Goal: Find specific page/section

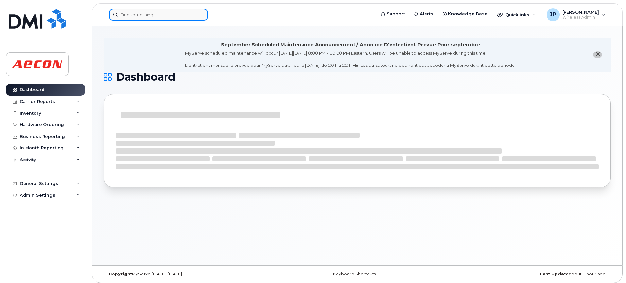
click at [157, 12] on input at bounding box center [158, 15] width 99 height 12
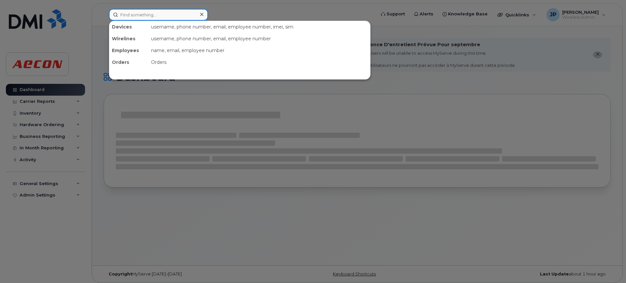
paste input "#298529"
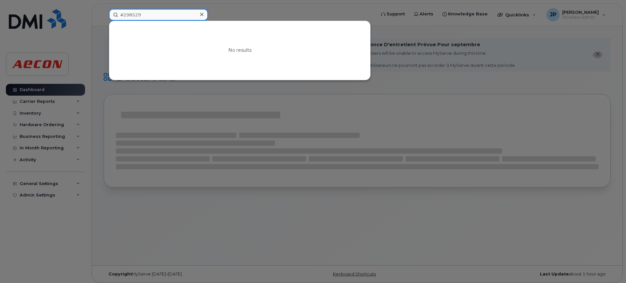
click at [122, 15] on input "#298529" at bounding box center [158, 15] width 99 height 12
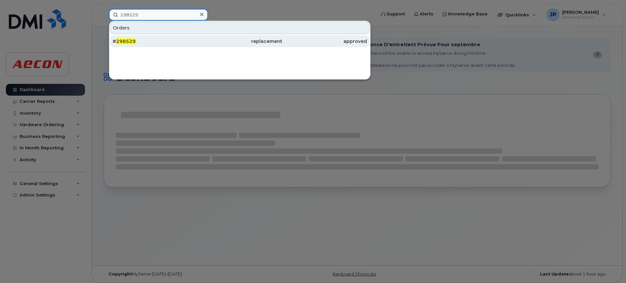
type input "298529"
click at [138, 43] on div "# 298529" at bounding box center [155, 41] width 85 height 7
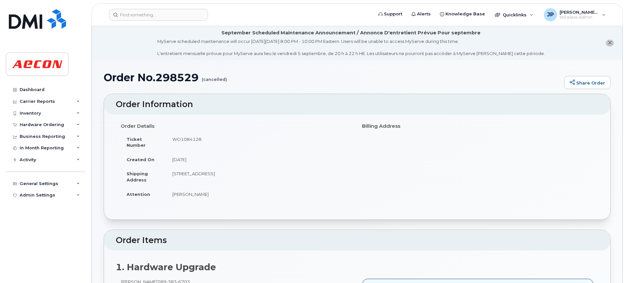
drag, startPoint x: 205, startPoint y: 137, endPoint x: 172, endPoint y: 138, distance: 32.1
click at [172, 138] on td "WO1084128" at bounding box center [260, 142] width 186 height 20
copy td "WO1084128"
